Goal: Task Accomplishment & Management: Manage account settings

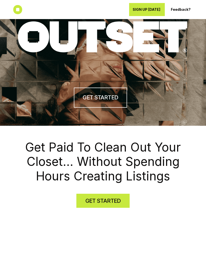
click at [147, 12] on div "SIGN UP TODAY" at bounding box center [149, 10] width 32 height 8
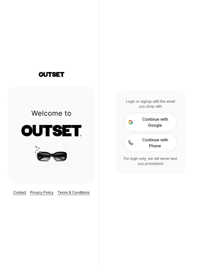
click at [161, 128] on span "Continue with Google" at bounding box center [155, 122] width 36 height 12
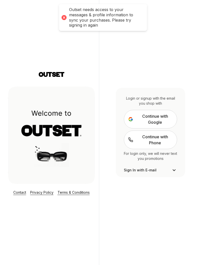
click at [166, 125] on span "Continue with Google" at bounding box center [155, 119] width 36 height 12
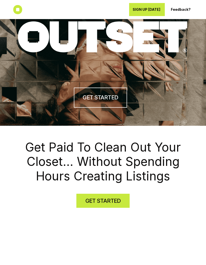
click at [149, 12] on div "SIGN UP TODAY" at bounding box center [147, 10] width 29 height 8
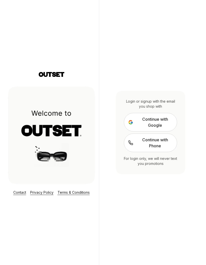
click at [162, 128] on span "Continue with Google" at bounding box center [155, 122] width 36 height 12
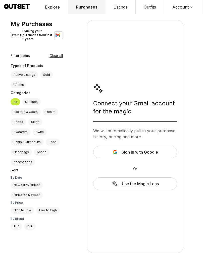
click at [147, 155] on span "Sign In with Google" at bounding box center [140, 152] width 36 height 6
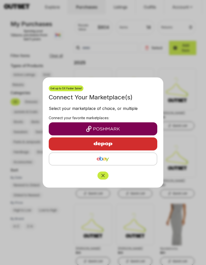
click at [129, 131] on img "button" at bounding box center [103, 129] width 101 height 6
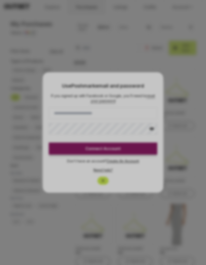
type input "**********"
click at [190, 144] on div at bounding box center [103, 132] width 206 height 265
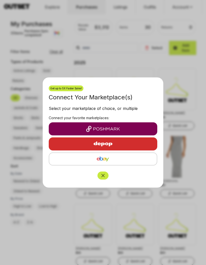
click at [125, 144] on img "button" at bounding box center [103, 144] width 44 height 12
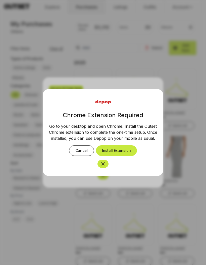
click at [103, 166] on icon "Close" at bounding box center [103, 164] width 5 height 5
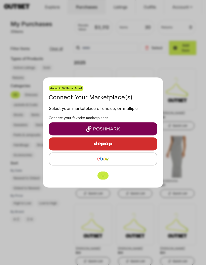
click at [126, 156] on img "button" at bounding box center [103, 159] width 100 height 6
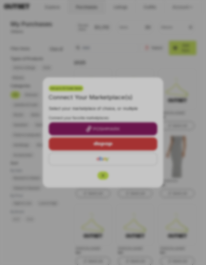
click at [129, 128] on div at bounding box center [103, 132] width 206 height 265
